Goal: Information Seeking & Learning: Learn about a topic

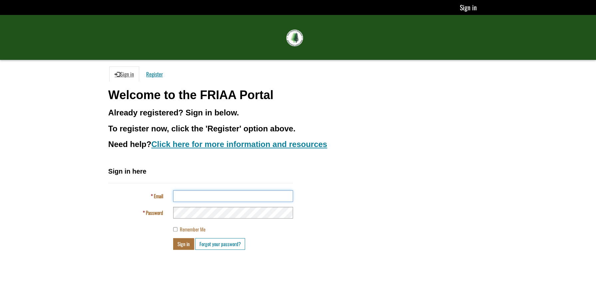
click at [257, 192] on input "Email" at bounding box center [233, 197] width 120 height 12
type input "**********"
click at [179, 245] on button "Sign in" at bounding box center [183, 244] width 21 height 12
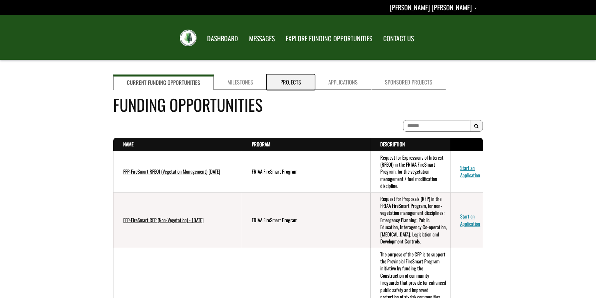
click at [278, 81] on link "Projects" at bounding box center [291, 82] width 48 height 15
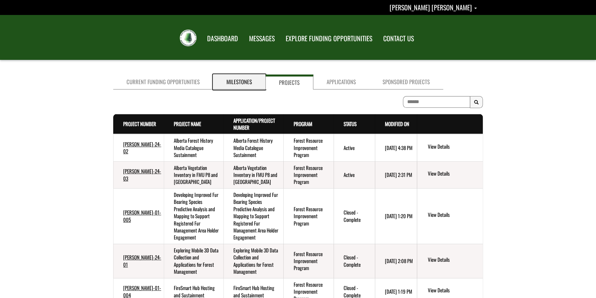
click at [232, 80] on link "Milestones" at bounding box center [239, 82] width 52 height 15
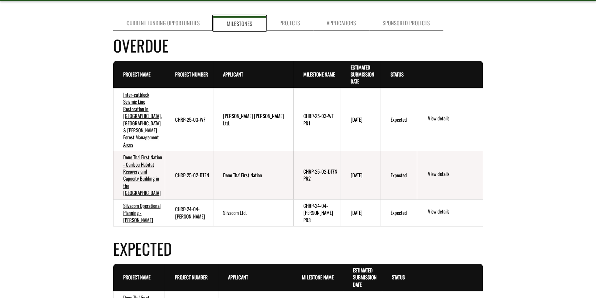
scroll to position [67, 0]
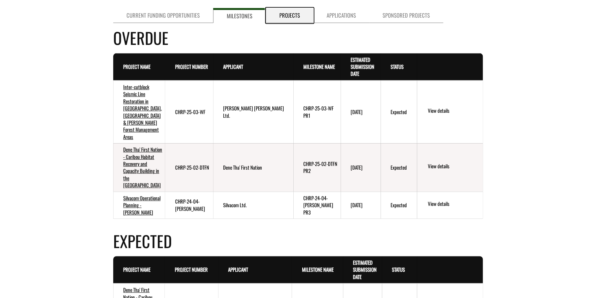
click at [296, 16] on link "Projects" at bounding box center [289, 15] width 47 height 15
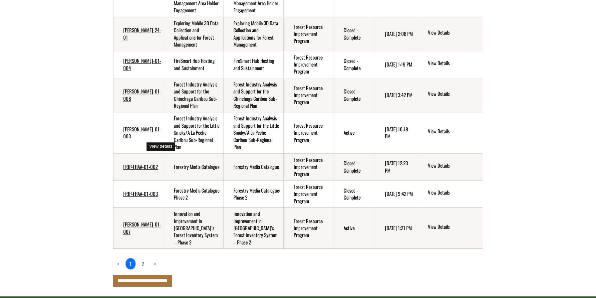
scroll to position [249, 0]
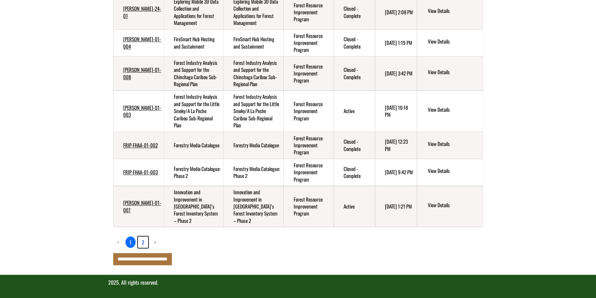
click at [145, 240] on link "2" at bounding box center [143, 242] width 10 height 11
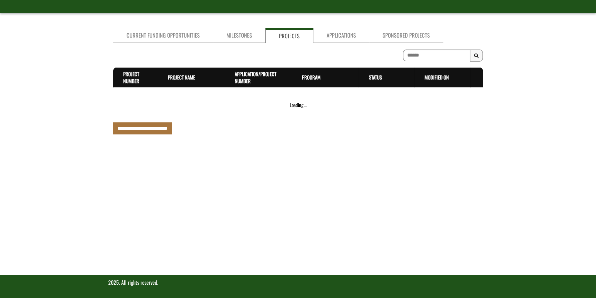
scroll to position [213, 0]
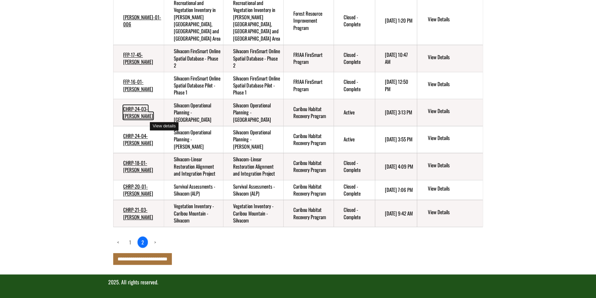
click at [129, 116] on link "CHRP-24-03-[PERSON_NAME]" at bounding box center [138, 112] width 30 height 14
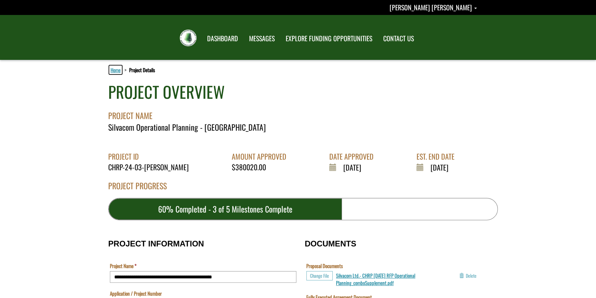
click at [114, 70] on link "Home" at bounding box center [115, 70] width 13 height 9
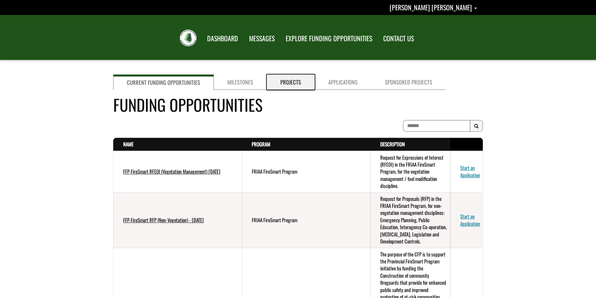
click at [289, 83] on link "Projects" at bounding box center [291, 82] width 48 height 15
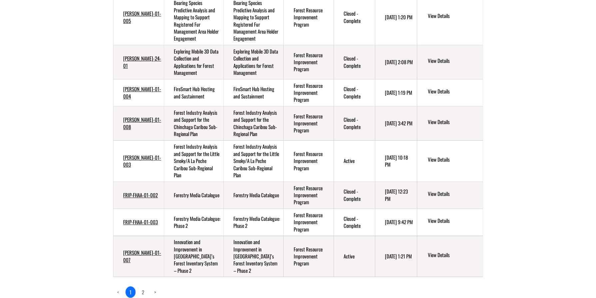
scroll to position [200, 0]
click at [144, 292] on link "2" at bounding box center [143, 291] width 10 height 11
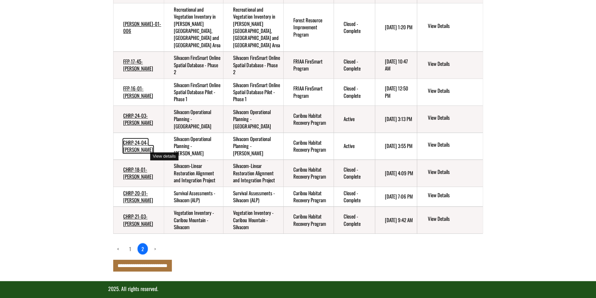
click at [141, 153] on link "CHRP-24-04-SILVA" at bounding box center [138, 146] width 30 height 14
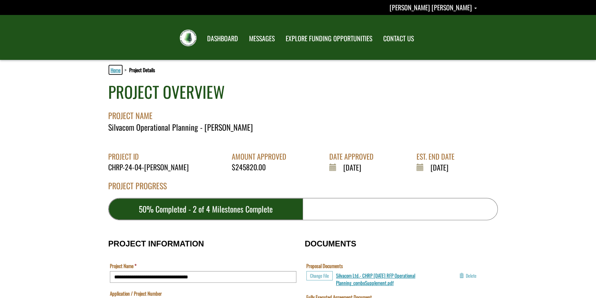
click at [112, 71] on link "Home" at bounding box center [115, 70] width 13 height 9
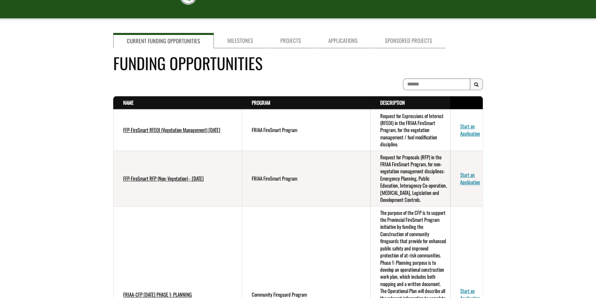
scroll to position [67, 0]
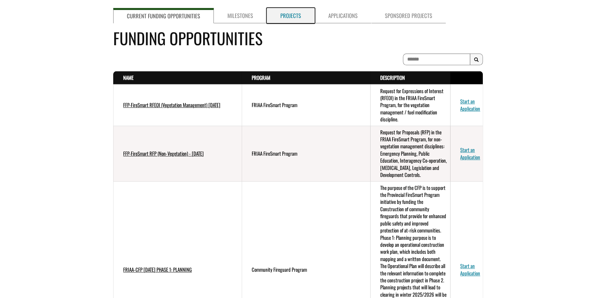
drag, startPoint x: 291, startPoint y: 13, endPoint x: 289, endPoint y: 31, distance: 17.8
click at [291, 14] on link "Projects" at bounding box center [291, 15] width 48 height 15
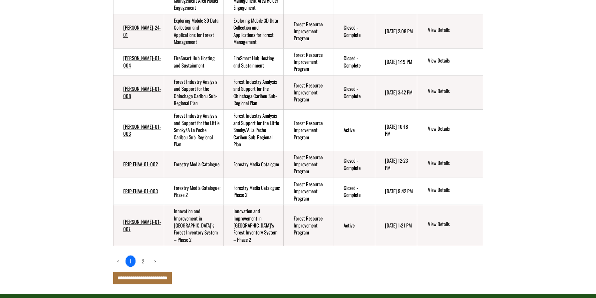
scroll to position [249, 0]
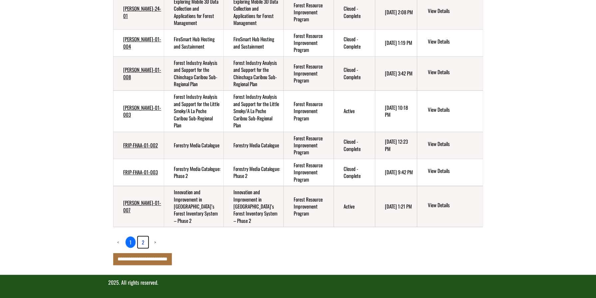
click at [142, 240] on link "2" at bounding box center [143, 242] width 10 height 11
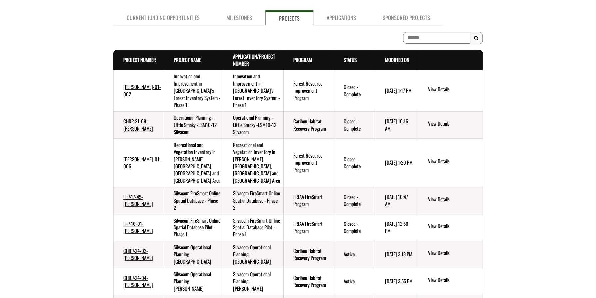
scroll to position [67, 0]
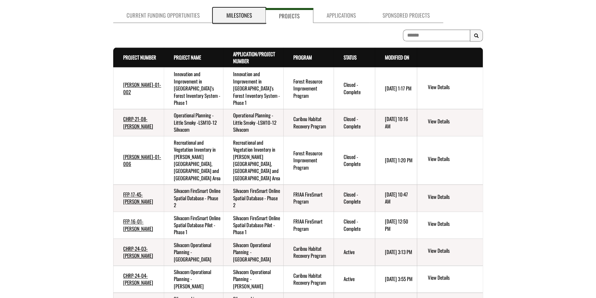
click at [237, 14] on link "Milestones" at bounding box center [239, 15] width 52 height 15
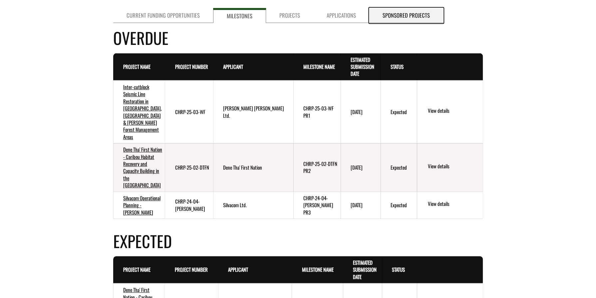
click at [398, 14] on link "Sponsored Projects" at bounding box center [406, 15] width 74 height 15
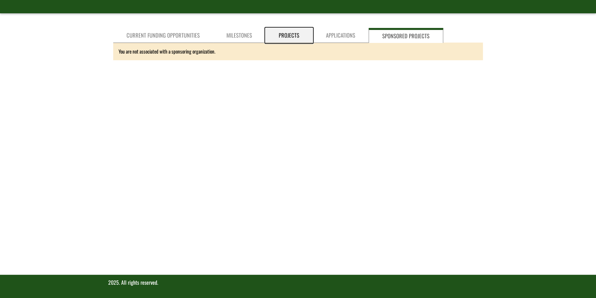
click at [279, 35] on link "Projects" at bounding box center [288, 35] width 47 height 15
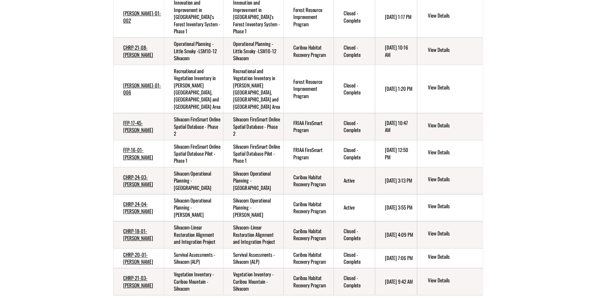
scroll to position [180, 0]
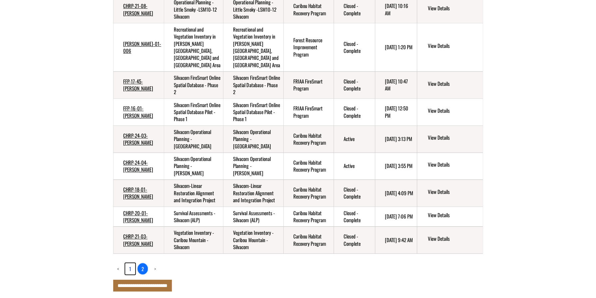
click at [130, 275] on link "1" at bounding box center [130, 268] width 10 height 11
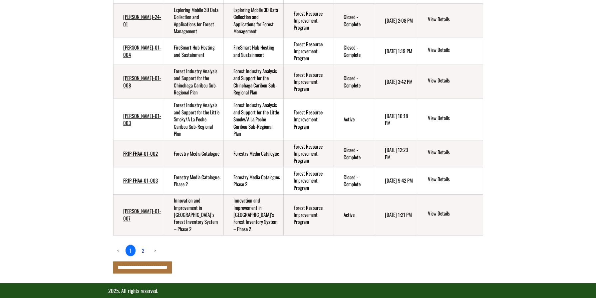
scroll to position [249, 0]
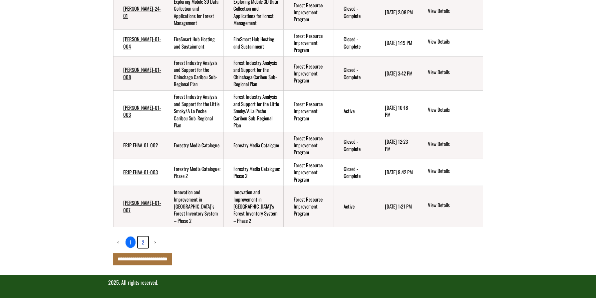
click at [143, 243] on link "2" at bounding box center [143, 242] width 10 height 11
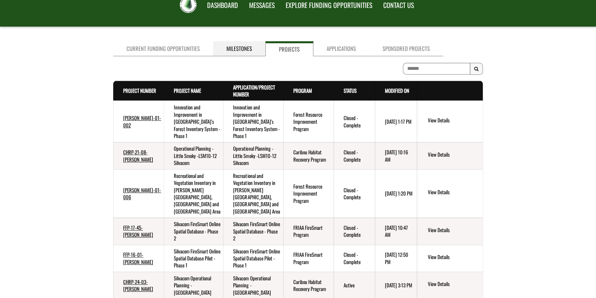
scroll to position [0, 0]
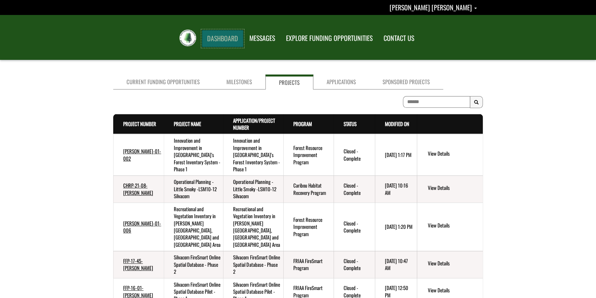
click at [225, 36] on link "DASHBOARD" at bounding box center [223, 38] width 42 height 17
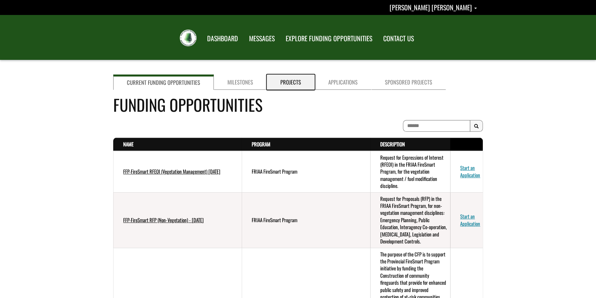
click at [280, 83] on link "Projects" at bounding box center [291, 82] width 48 height 15
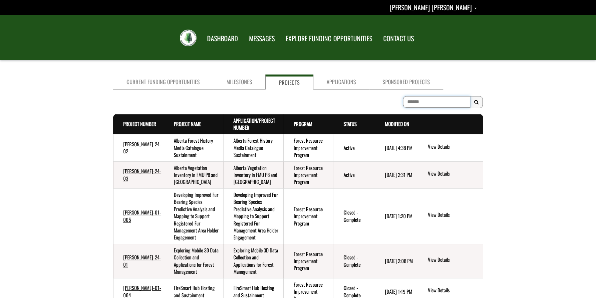
click at [412, 103] on input "To search on partial text, use the asterisk (*) wildcard character." at bounding box center [436, 102] width 67 height 12
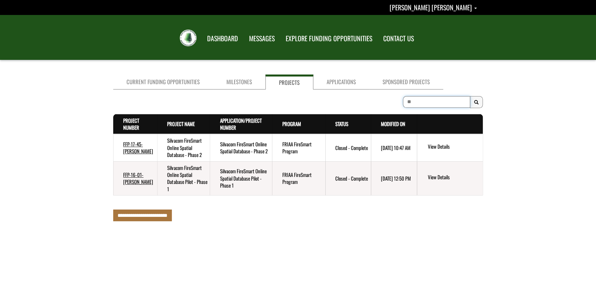
type input "*"
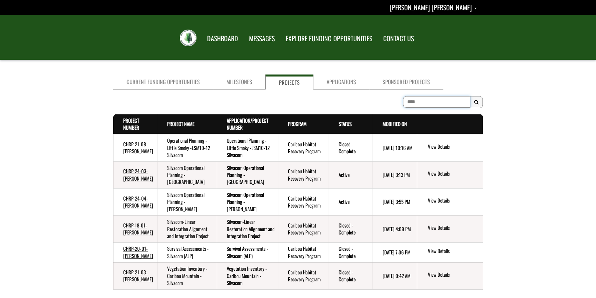
type input "****"
drag, startPoint x: 211, startPoint y: 41, endPoint x: 214, endPoint y: 40, distance: 3.3
click at [211, 41] on link "DASHBOARD" at bounding box center [223, 38] width 42 height 17
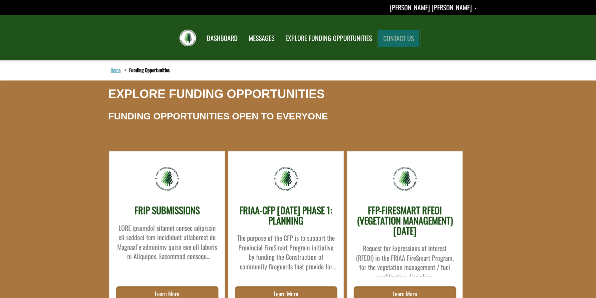
drag, startPoint x: 0, startPoint y: 0, endPoint x: 390, endPoint y: 37, distance: 392.2
click at [390, 37] on link "CONTACT US" at bounding box center [398, 38] width 41 height 17
click at [259, 38] on link "MESSAGES" at bounding box center [262, 38] width 36 height 17
click at [115, 72] on link "Home" at bounding box center [115, 70] width 13 height 9
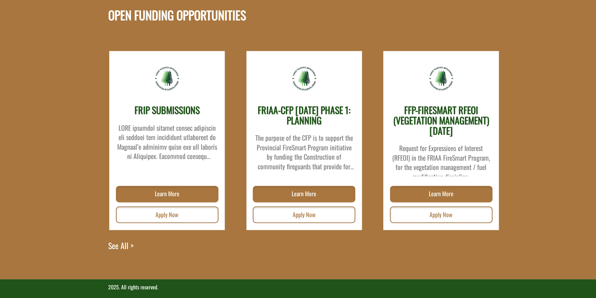
scroll to position [885, 0]
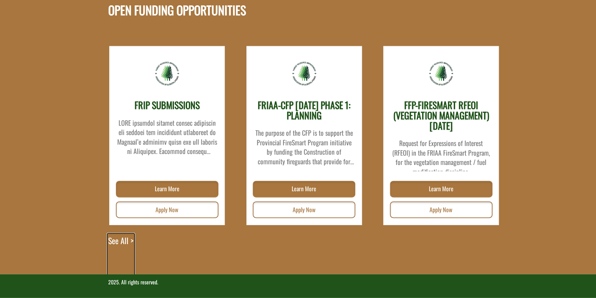
click at [126, 243] on link "See All >" at bounding box center [120, 255] width 25 height 40
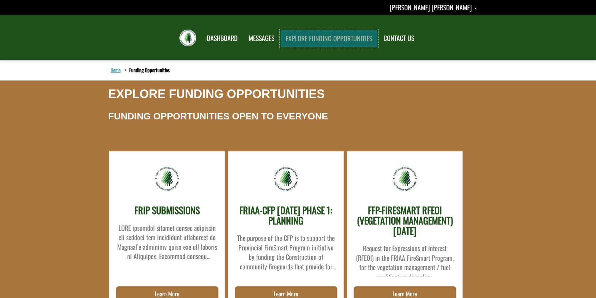
click at [312, 35] on link "EXPLORE FUNDING OPPORTUNITIES" at bounding box center [328, 38] width 97 height 17
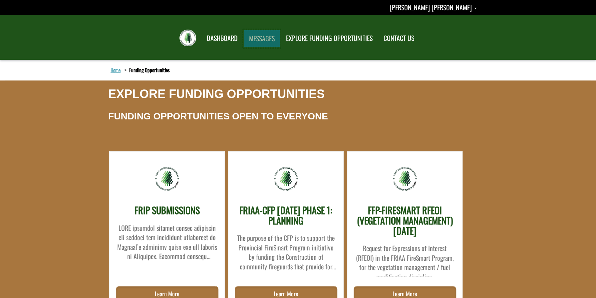
click at [265, 36] on link "MESSAGES" at bounding box center [262, 38] width 36 height 17
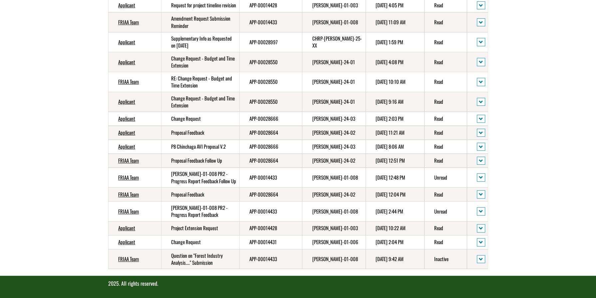
scroll to position [162, 0]
